Goal: Task Accomplishment & Management: Manage account settings

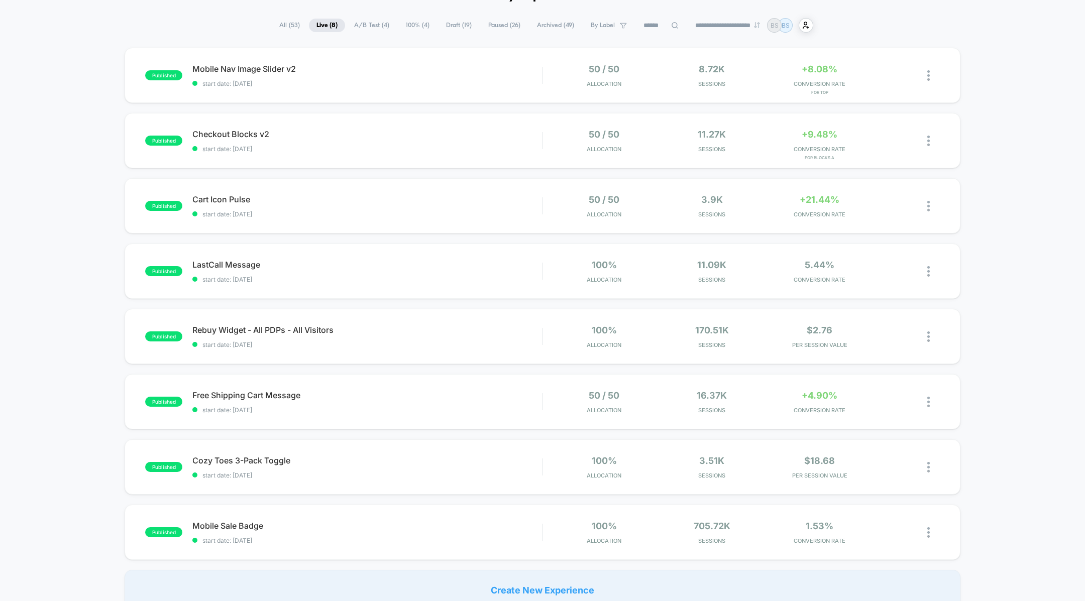
scroll to position [64, 0]
click at [444, 154] on div "published Checkout Blocks v2 start date: 10/4/2025 50 / 50 Allocation 11.27k Se…" at bounding box center [542, 138] width 835 height 55
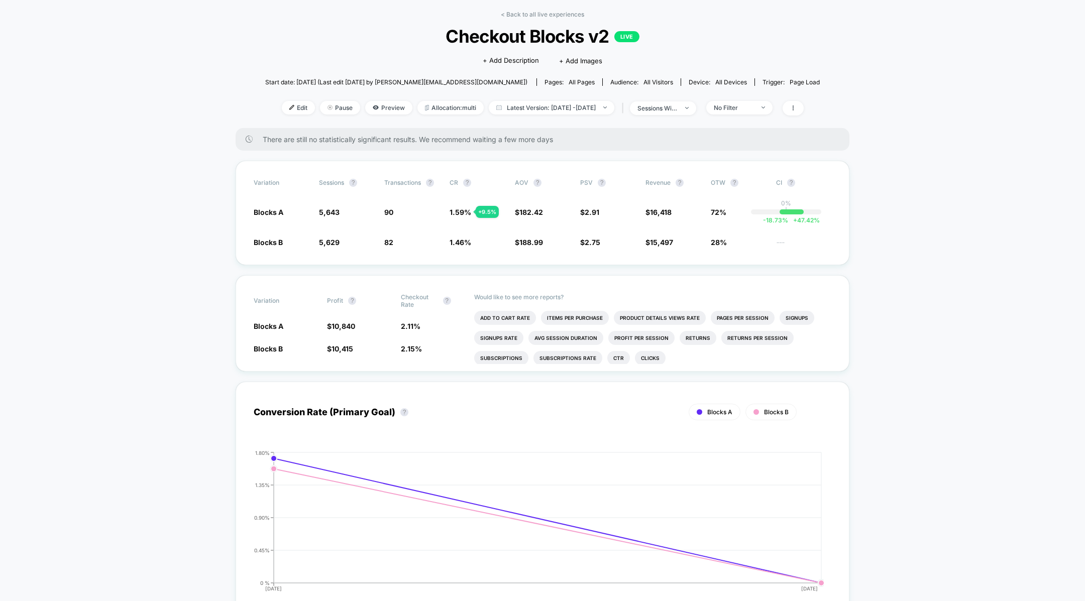
scroll to position [43, 0]
click at [462, 208] on span "1.59 %" at bounding box center [460, 211] width 22 height 9
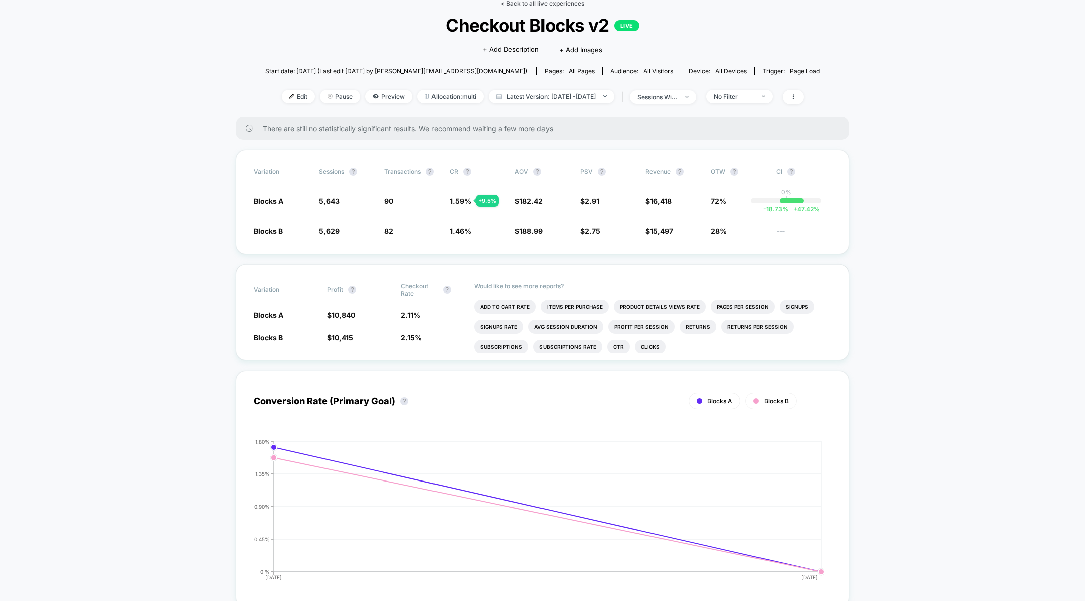
click at [518, 5] on link "< Back to all live experiences" at bounding box center [542, 3] width 83 height 8
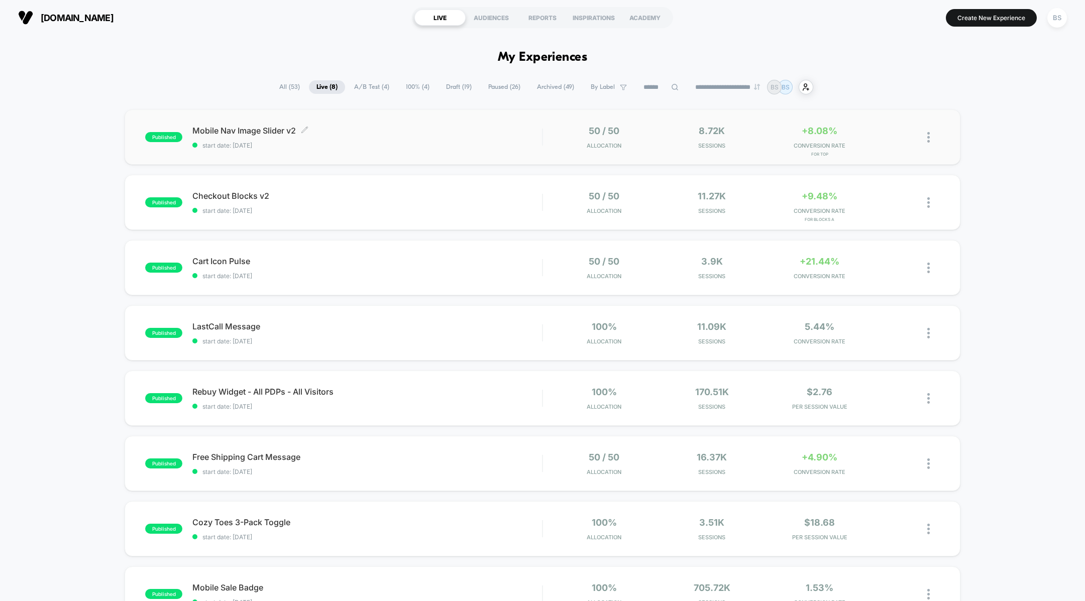
click at [448, 128] on span "Mobile Nav Image Slider v2 Click to edit experience details" at bounding box center [367, 131] width 350 height 10
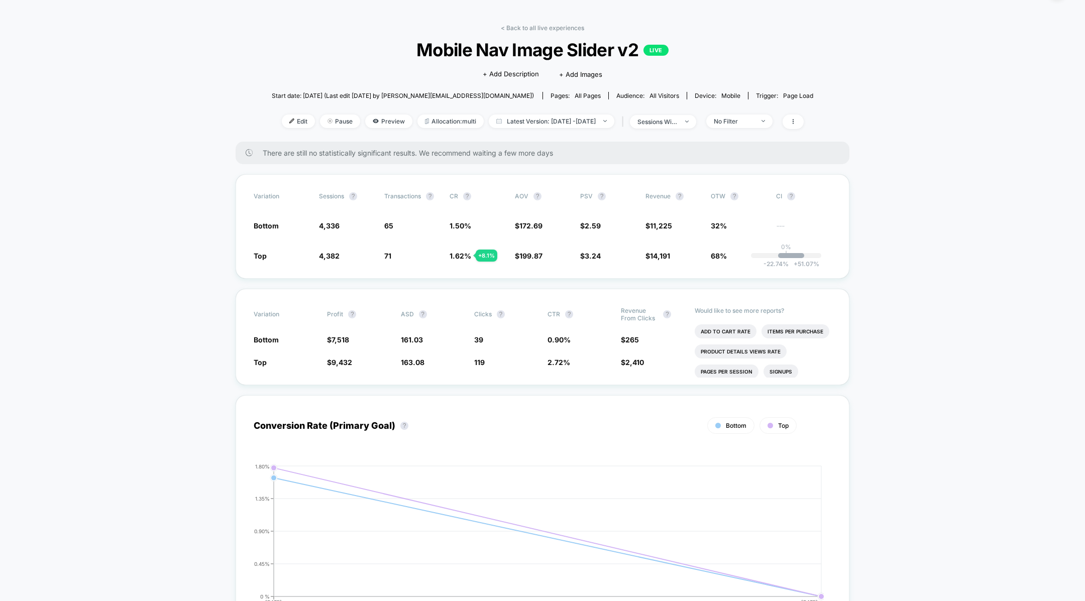
scroll to position [29, 0]
click at [529, 27] on link "< Back to all live experiences" at bounding box center [542, 27] width 83 height 8
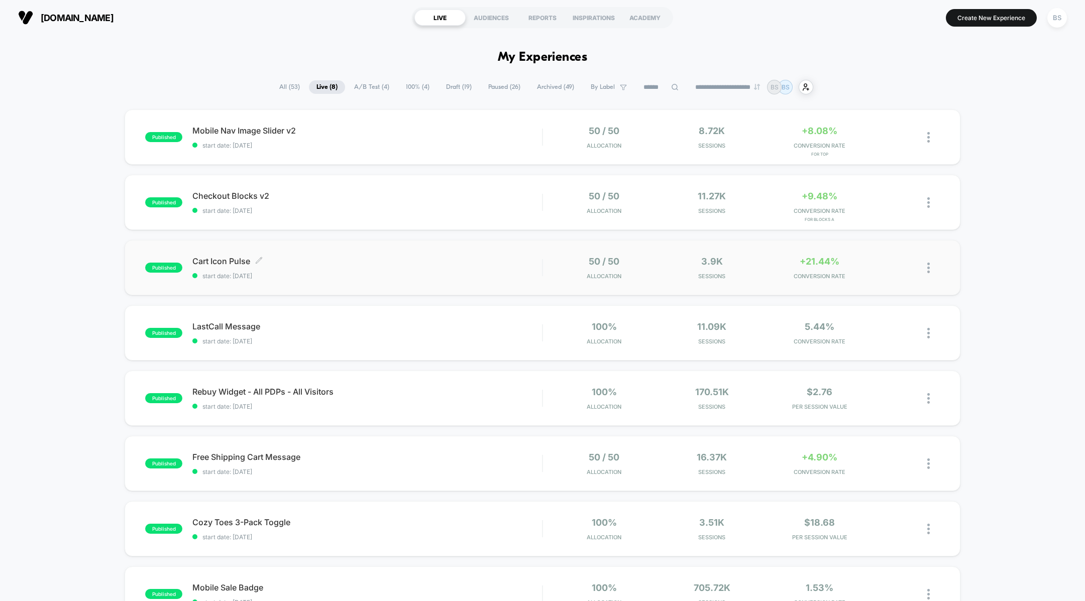
click at [458, 259] on span "Cart Icon Pulse Click to edit experience details" at bounding box center [367, 261] width 350 height 10
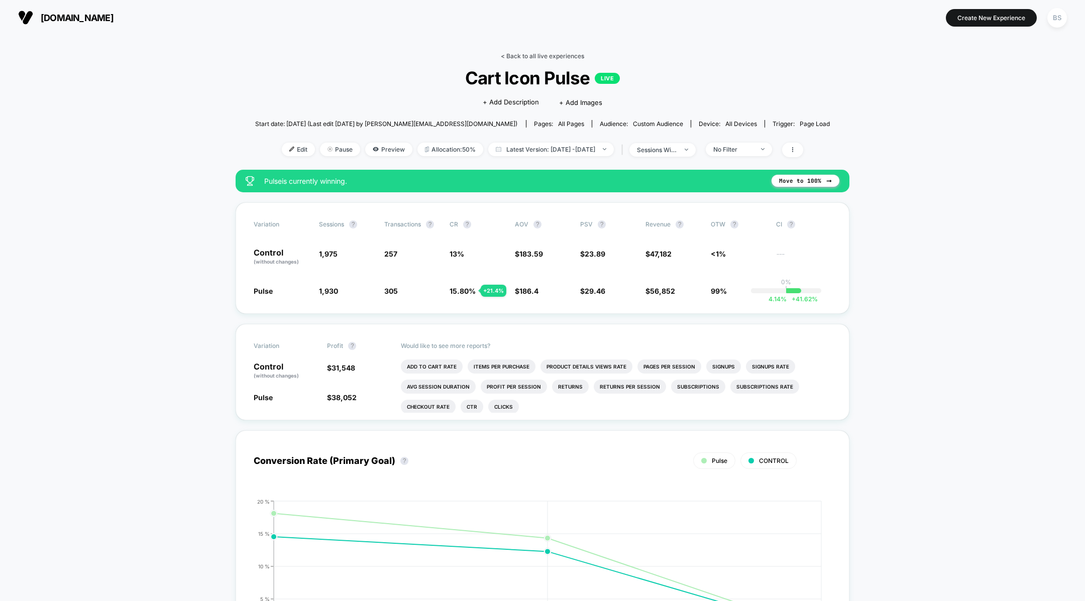
click at [541, 58] on link "< Back to all live experiences" at bounding box center [542, 56] width 83 height 8
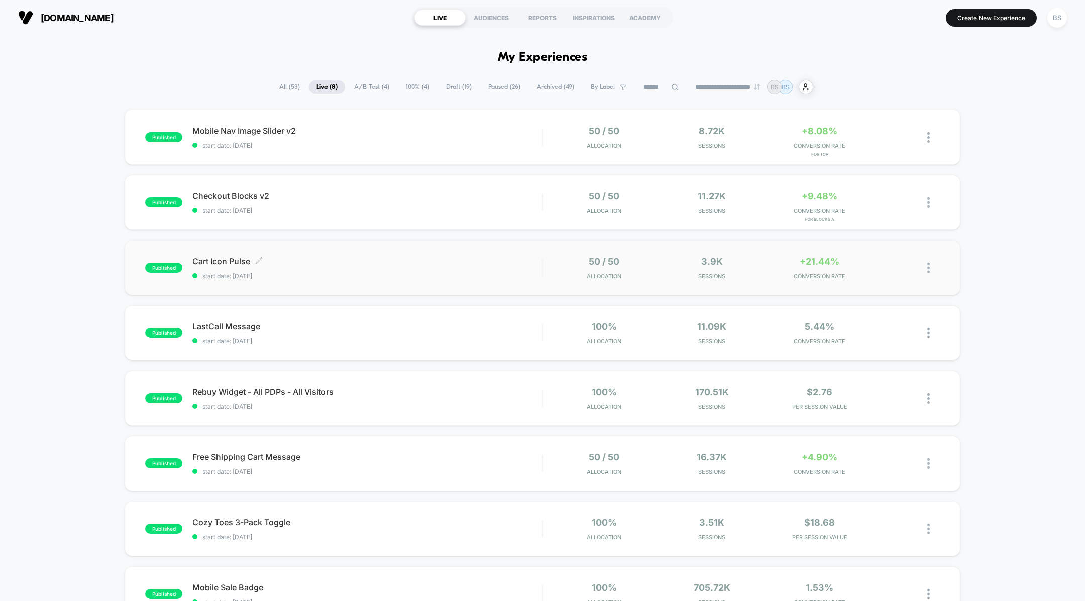
click at [494, 271] on div "Cart Icon Pulse Click to edit experience details Click to edit experience detai…" at bounding box center [367, 268] width 350 height 24
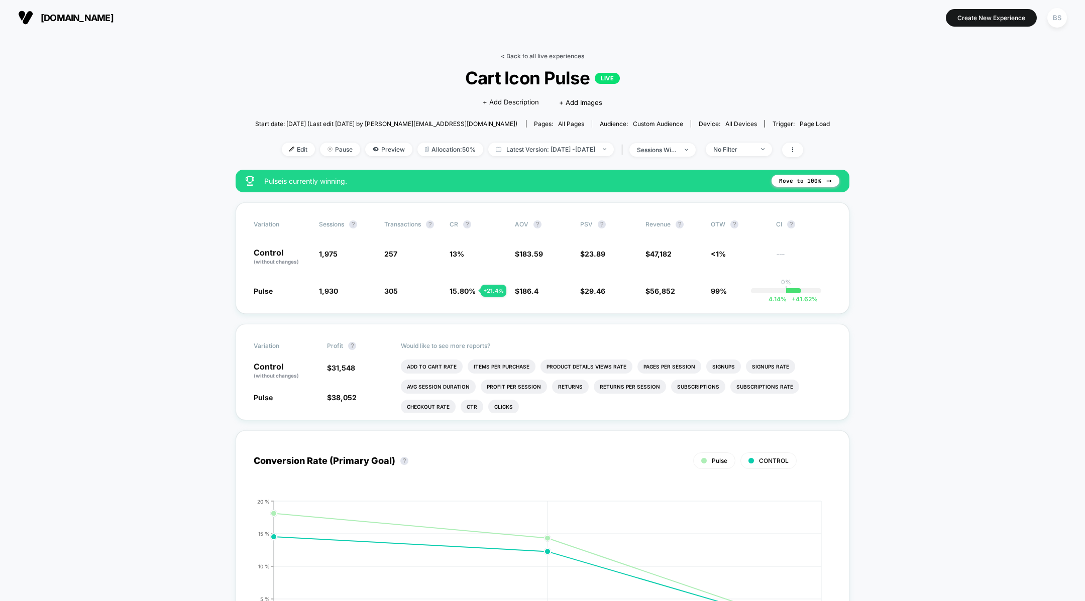
click at [512, 54] on link "< Back to all live experiences" at bounding box center [542, 56] width 83 height 8
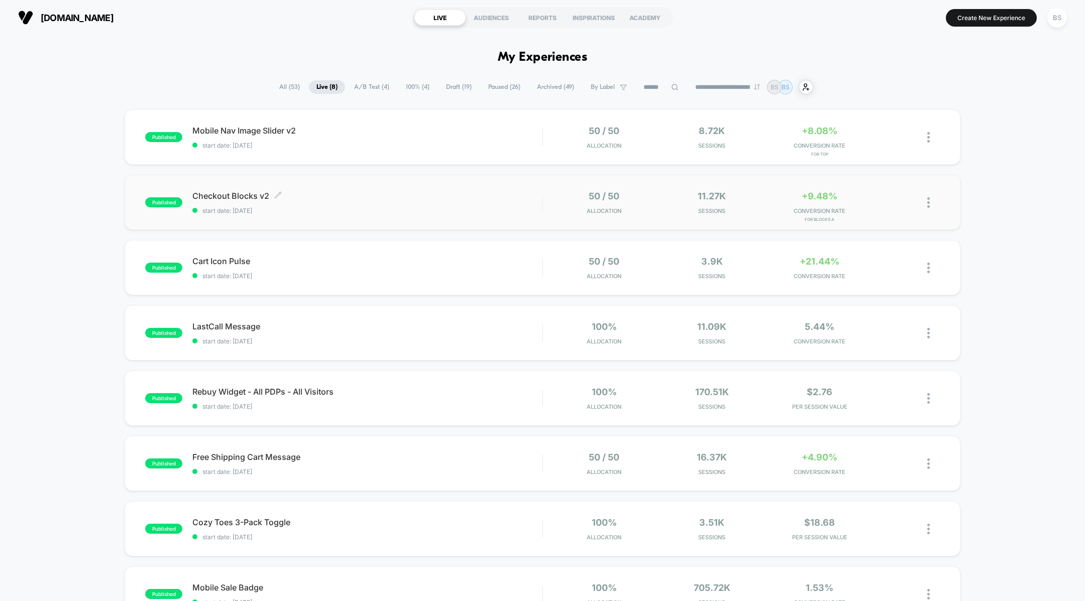
click at [535, 211] on span "start date: [DATE]" at bounding box center [367, 211] width 350 height 8
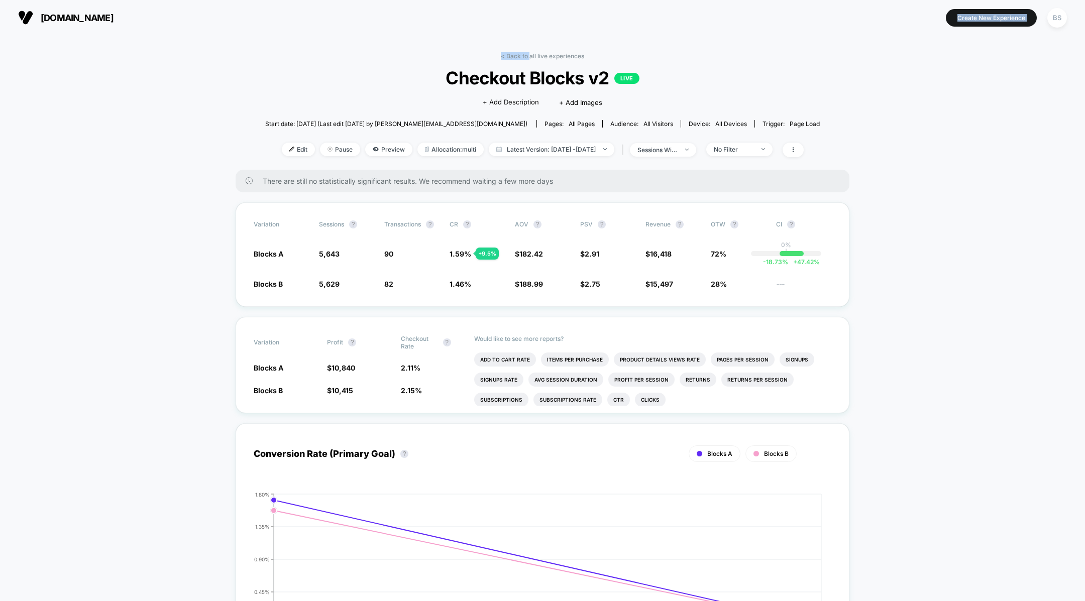
drag, startPoint x: 530, startPoint y: 53, endPoint x: 489, endPoint y: 18, distance: 53.8
click at [490, 20] on div "bigblanket.com Create New Experience BS bigblanket.com < Back to all live exper…" at bounding box center [542, 300] width 1085 height 601
click at [529, 57] on link "< Back to all live experiences" at bounding box center [542, 56] width 83 height 8
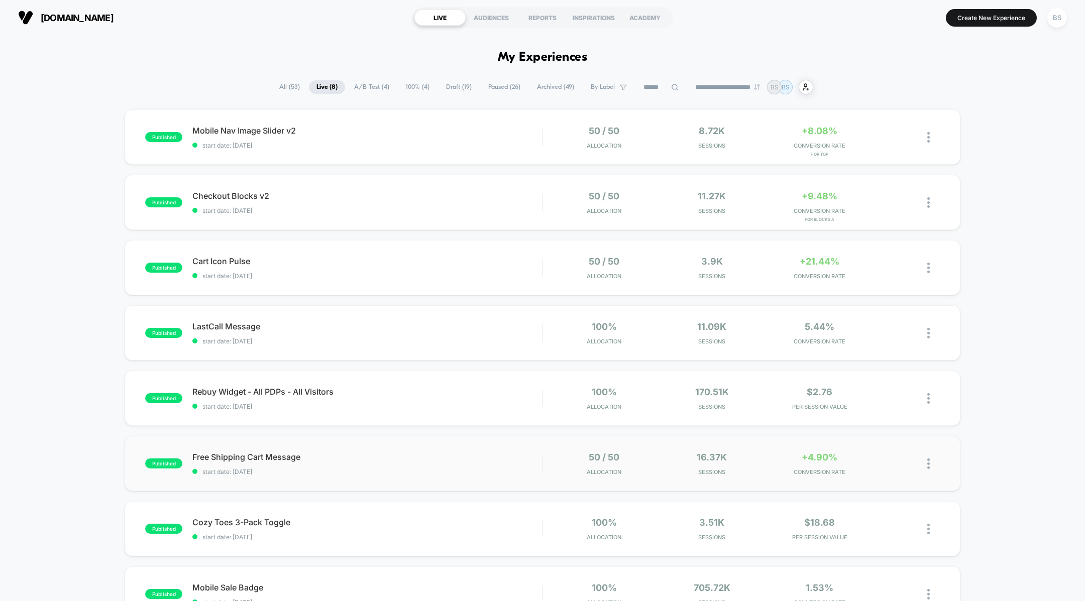
click at [495, 476] on div "published Free Shipping Cart Message start date: 9/23/2025 50 / 50 Allocation 1…" at bounding box center [542, 463] width 835 height 55
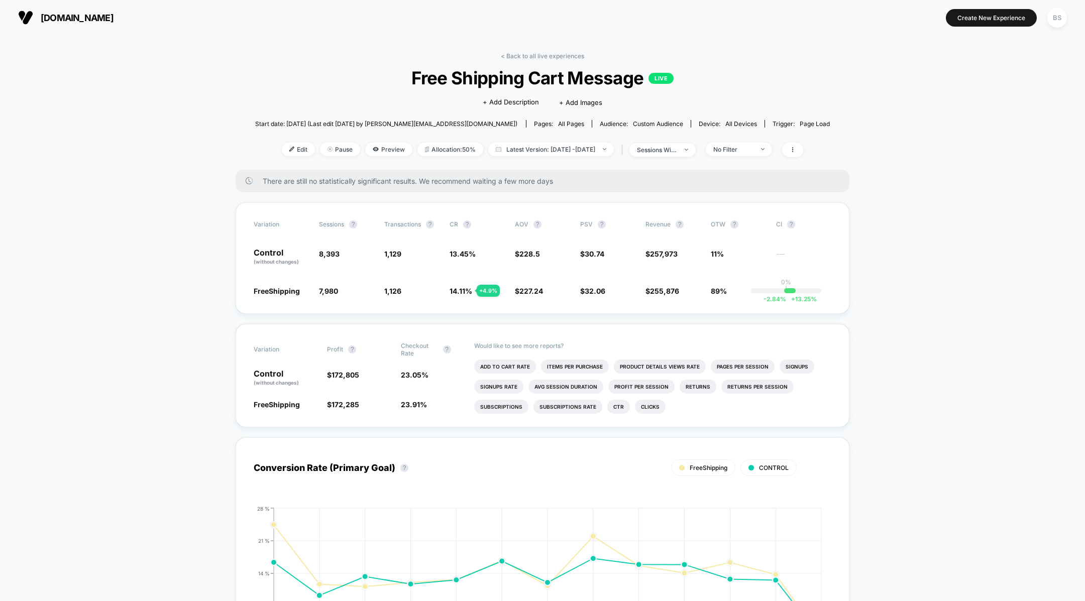
click at [516, 63] on div "< Back to all live experiences Free Shipping Cart Message LIVE Click to edit ex…" at bounding box center [542, 111] width 575 height 118
click at [516, 54] on link "< Back to all live experiences" at bounding box center [542, 56] width 83 height 8
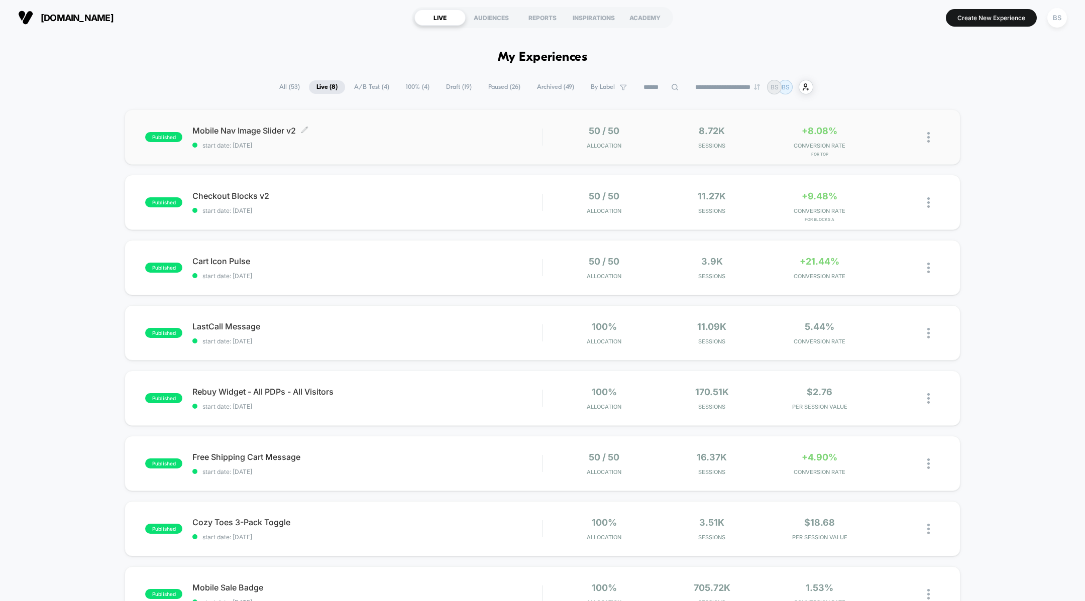
click at [483, 127] on span "Mobile Nav Image Slider v2 Click to edit experience details" at bounding box center [367, 131] width 350 height 10
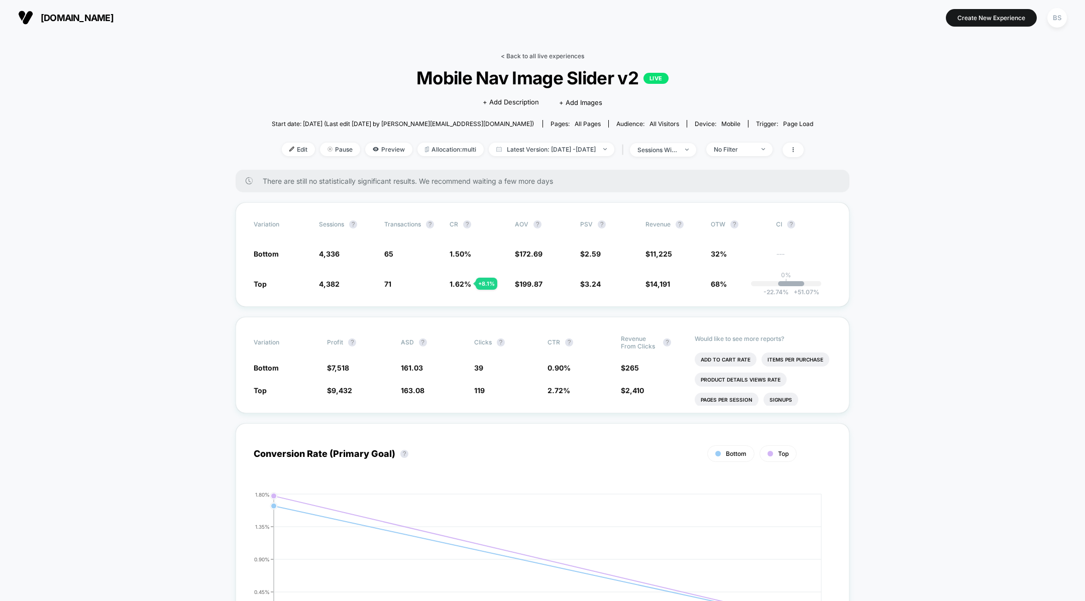
click at [507, 59] on link "< Back to all live experiences" at bounding box center [542, 56] width 83 height 8
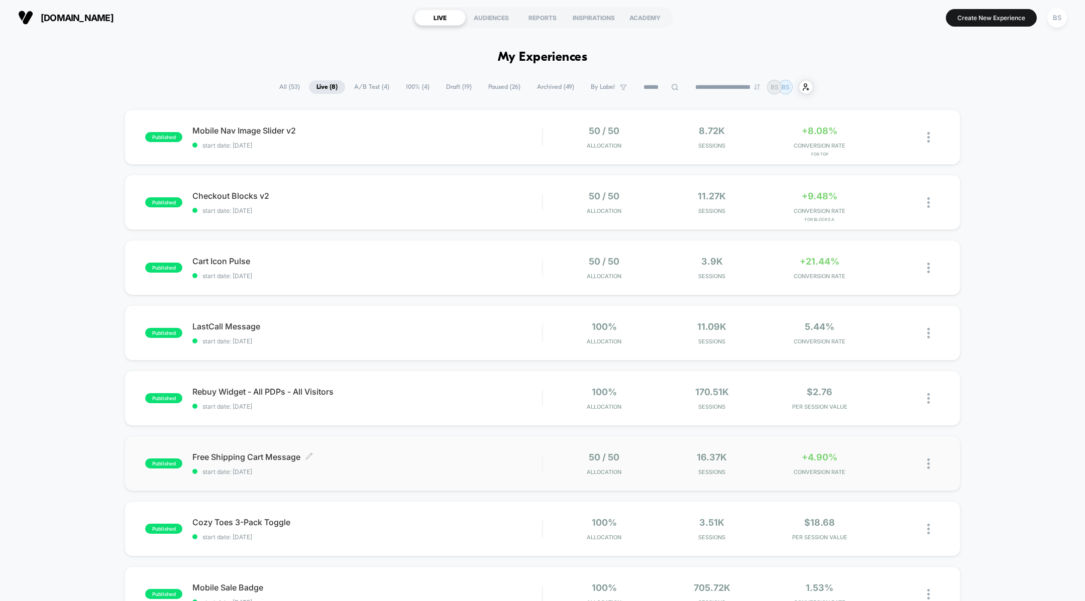
click at [365, 468] on span "start date: [DATE]" at bounding box center [367, 472] width 350 height 8
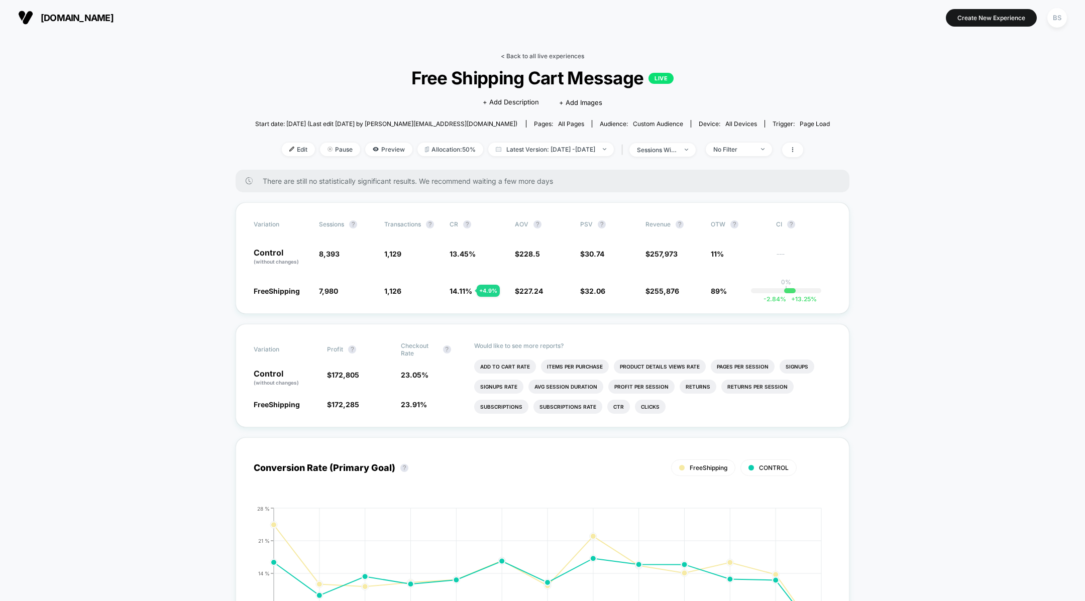
click at [534, 52] on link "< Back to all live experiences" at bounding box center [542, 56] width 83 height 8
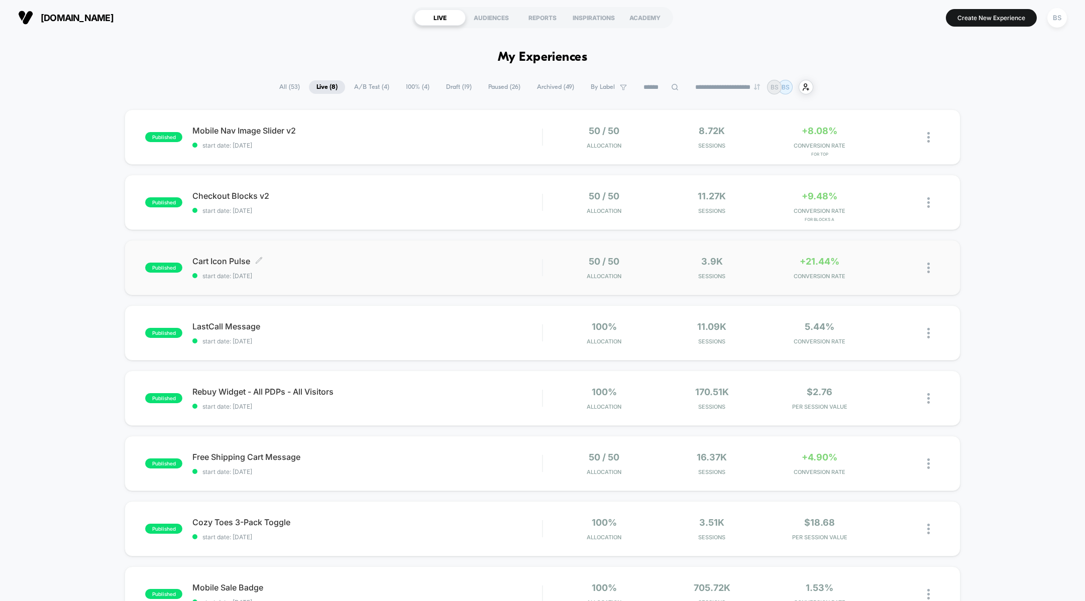
click at [429, 271] on div "Cart Icon Pulse Click to edit experience details Click to edit experience detai…" at bounding box center [367, 268] width 350 height 24
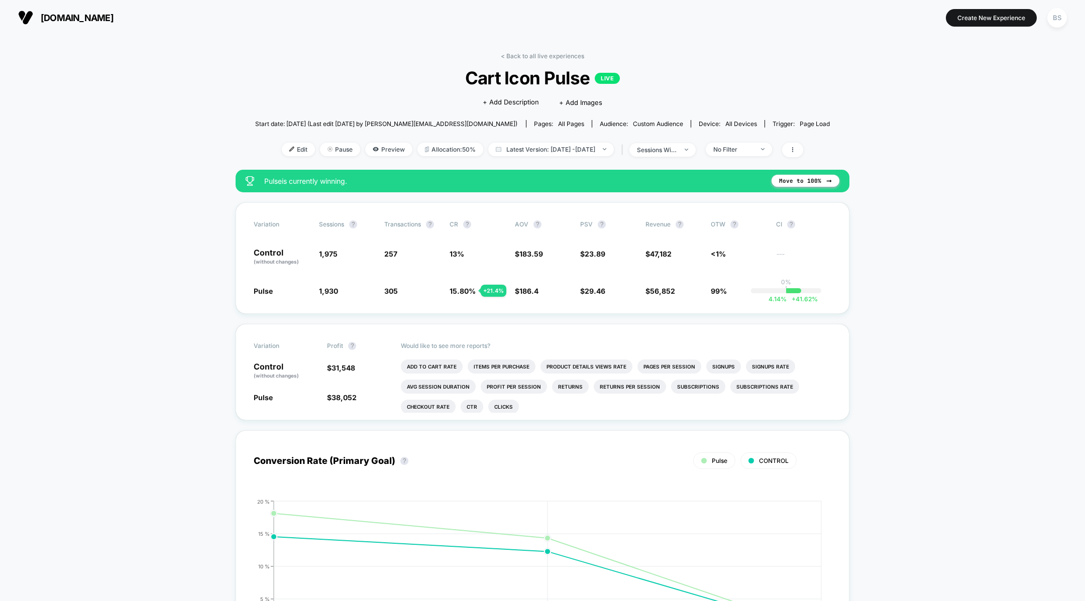
click at [747, 160] on div "< Back to all live experiences Cart Icon Pulse LIVE Click to edit experience de…" at bounding box center [542, 111] width 575 height 118
click at [747, 149] on div "No Filter" at bounding box center [733, 150] width 40 height 8
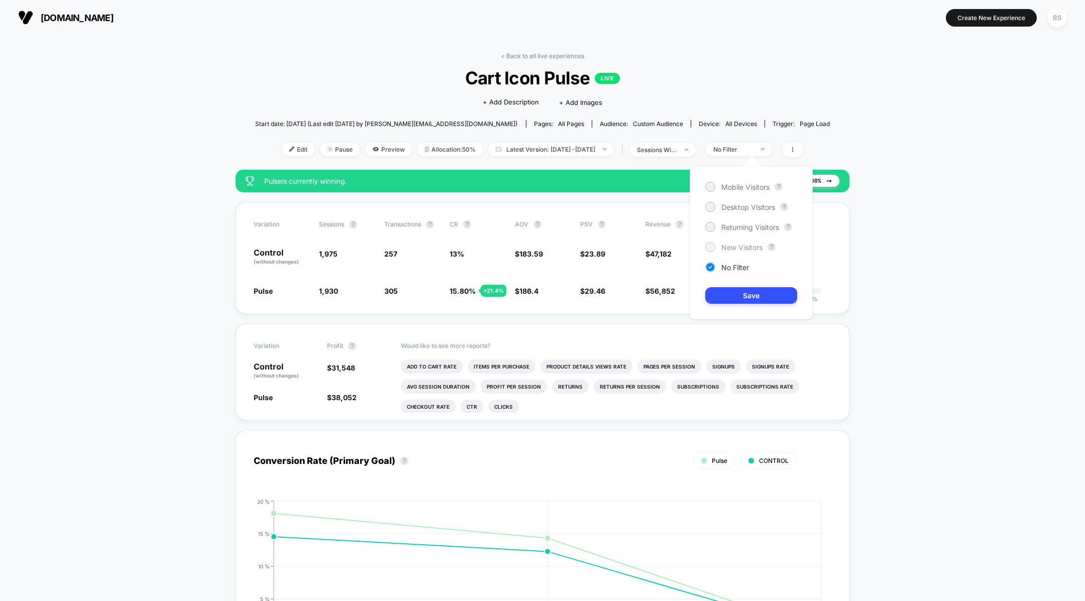
click at [720, 245] on div "New Visitors" at bounding box center [733, 247] width 57 height 10
click at [731, 295] on button "Save" at bounding box center [751, 295] width 92 height 17
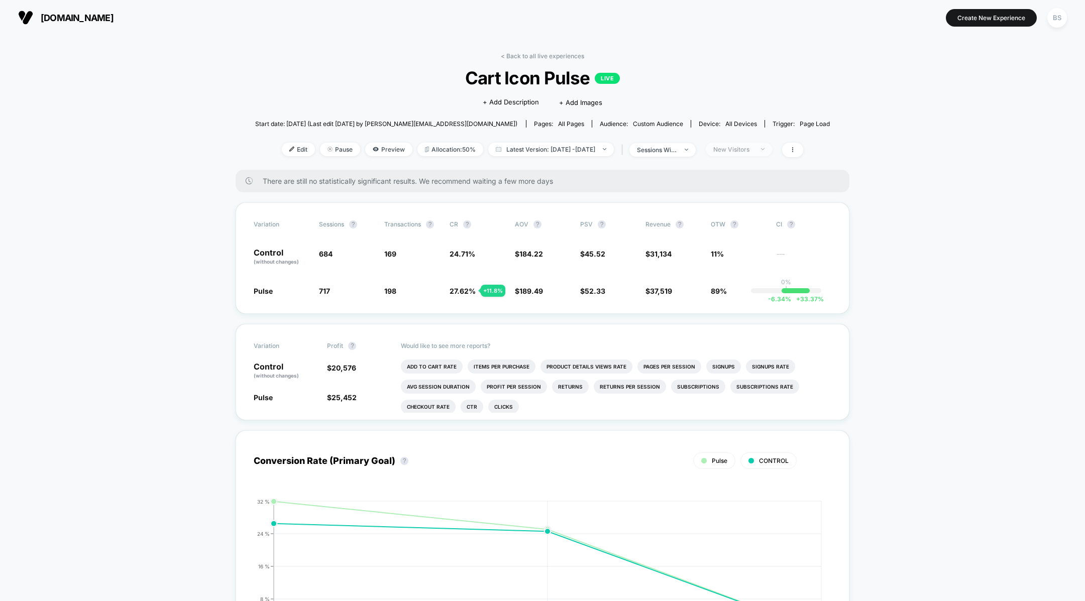
click at [753, 148] on div "New Visitors" at bounding box center [733, 150] width 40 height 8
click at [745, 233] on div "Mobile Visitors ? Desktop Visitors ? Returning Visitors ? New Visitors ? No Fil…" at bounding box center [751, 242] width 123 height 153
click at [745, 228] on span "Returning Visitors" at bounding box center [750, 227] width 58 height 9
click at [735, 295] on button "Save" at bounding box center [751, 295] width 92 height 17
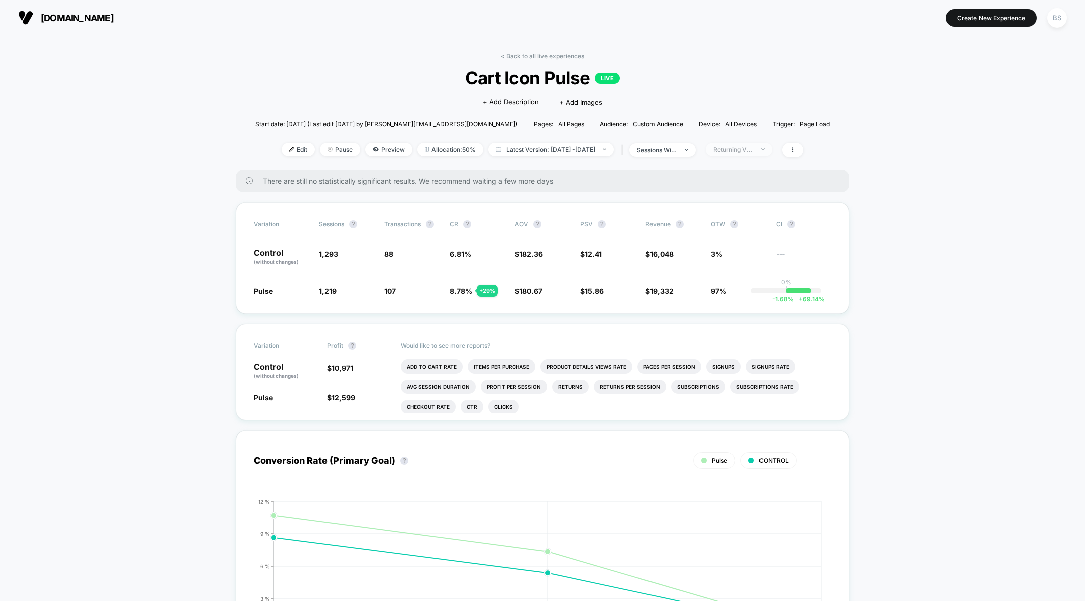
click at [753, 151] on div "Returning Visitors" at bounding box center [733, 150] width 40 height 8
click at [745, 204] on span "Desktop Visitors" at bounding box center [748, 207] width 54 height 9
click at [734, 293] on button "Save" at bounding box center [751, 295] width 92 height 17
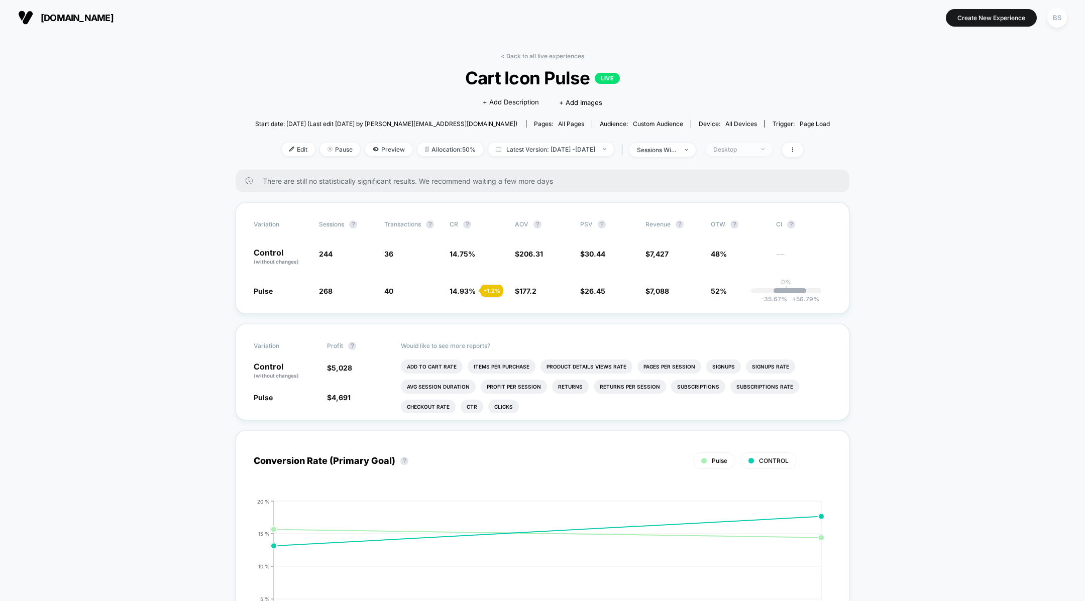
click at [753, 150] on div "Desktop" at bounding box center [733, 150] width 40 height 8
click at [753, 190] on span "Mobile Visitors" at bounding box center [745, 187] width 48 height 9
click at [739, 297] on button "Save" at bounding box center [751, 295] width 92 height 17
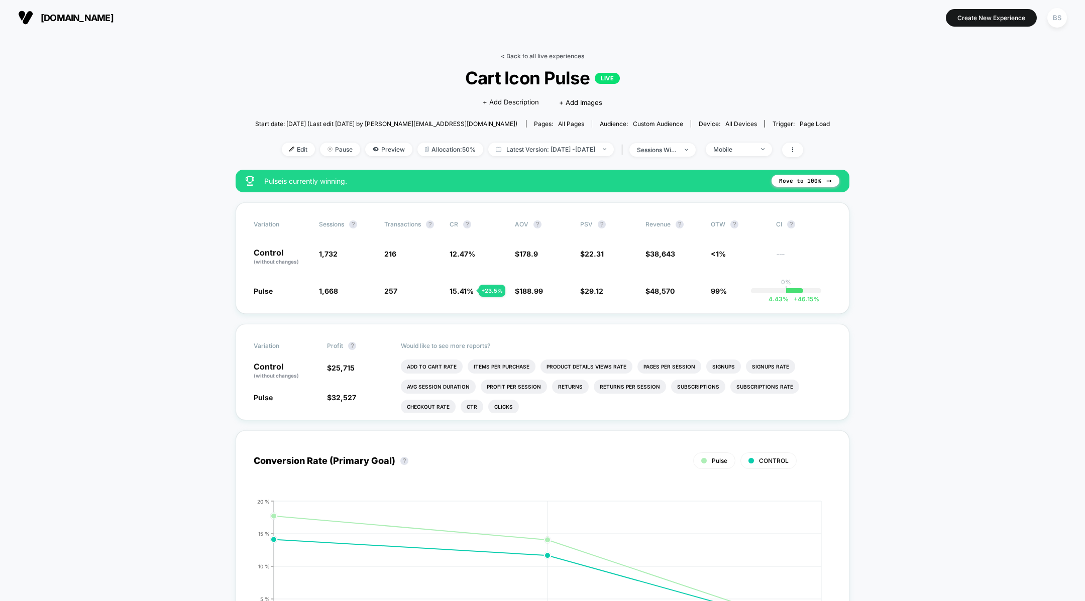
click at [521, 58] on link "< Back to all live experiences" at bounding box center [542, 56] width 83 height 8
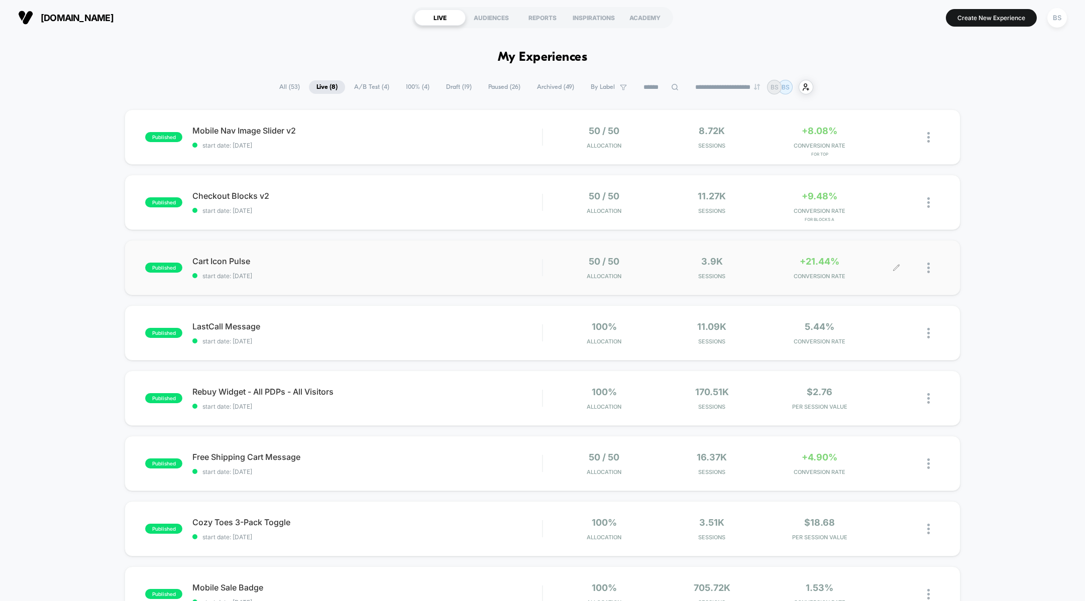
click at [933, 274] on div at bounding box center [933, 268] width 13 height 24
click at [871, 278] on div "Preview Link" at bounding box center [877, 279] width 90 height 23
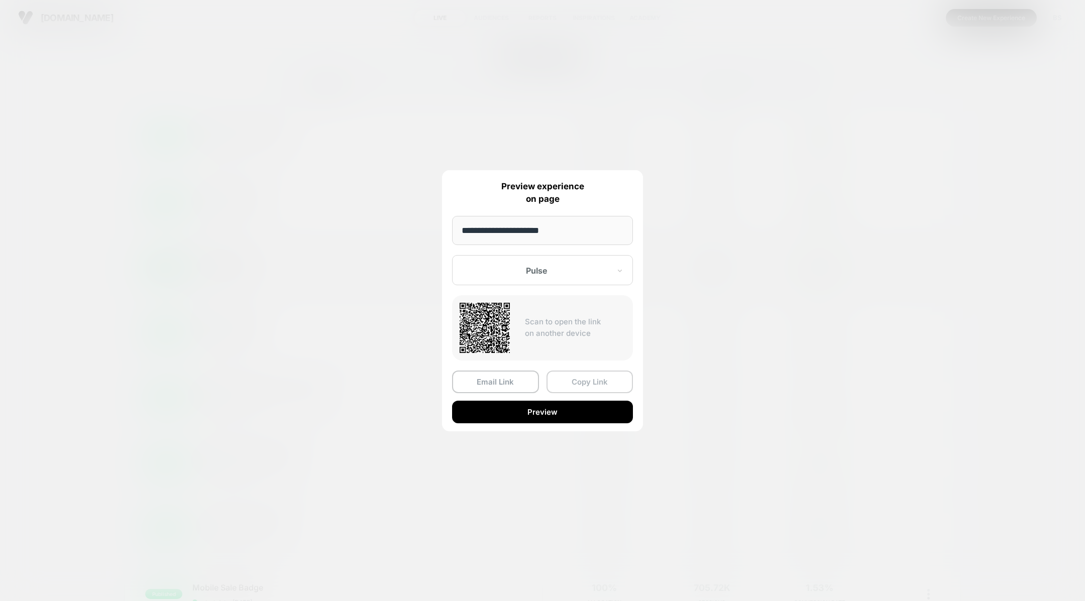
click at [571, 376] on button "Copy Link" at bounding box center [589, 382] width 87 height 23
